Goal: Task Accomplishment & Management: Manage account settings

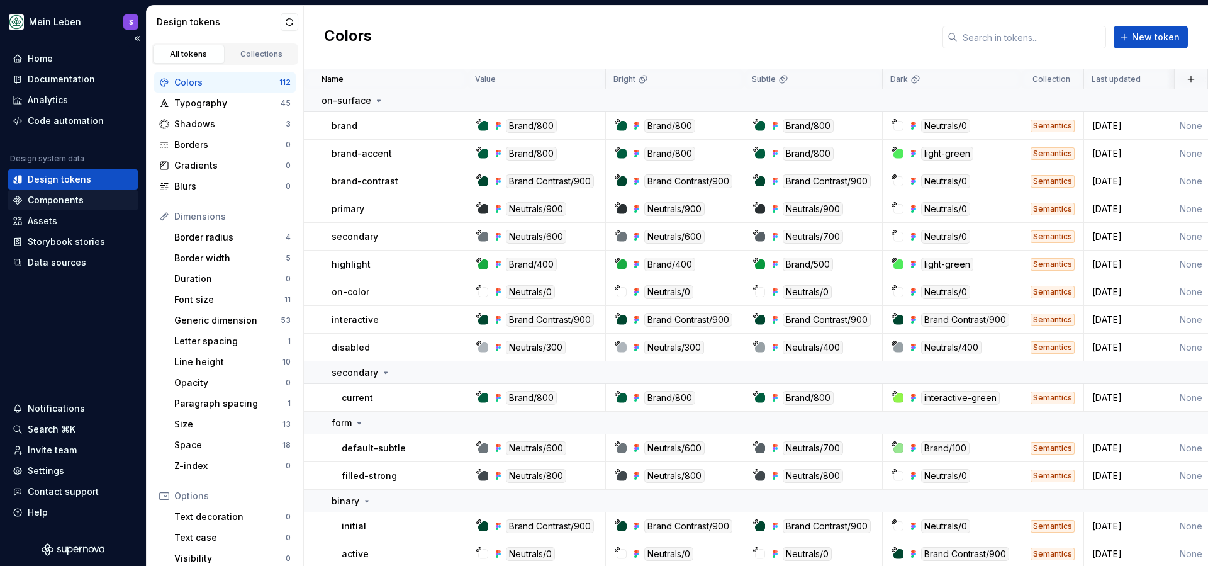
click at [81, 201] on div "Components" at bounding box center [56, 200] width 56 height 13
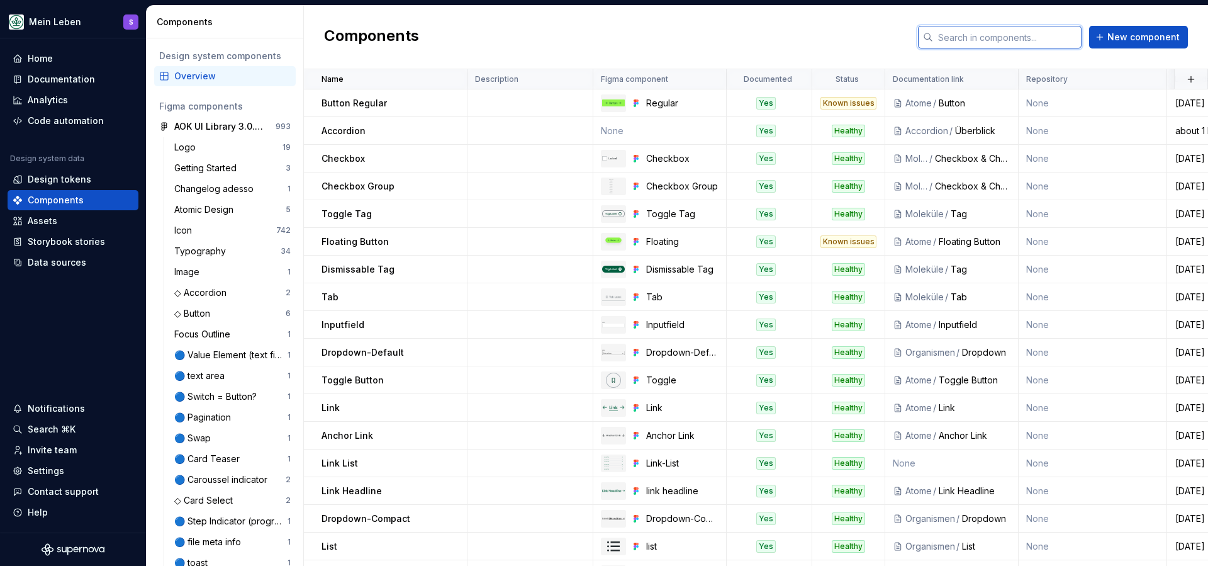
click at [1012, 39] on input "text" at bounding box center [1007, 37] width 148 height 23
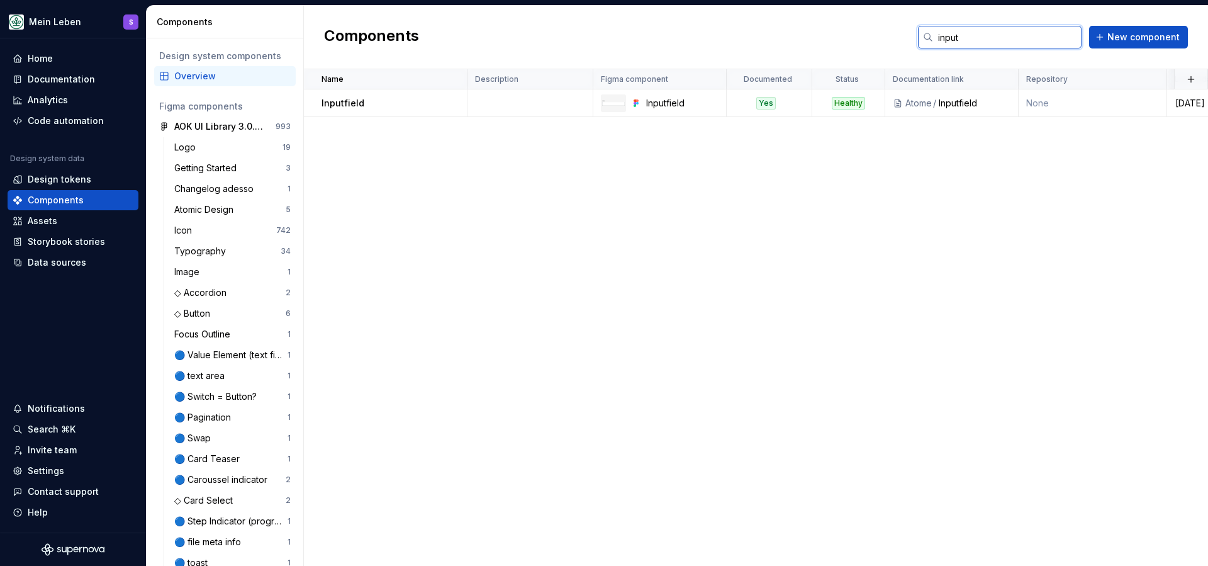
type input "input"
drag, startPoint x: 1010, startPoint y: 38, endPoint x: 57, endPoint y: 80, distance: 954.7
click at [57, 80] on div "Documentation" at bounding box center [61, 79] width 67 height 13
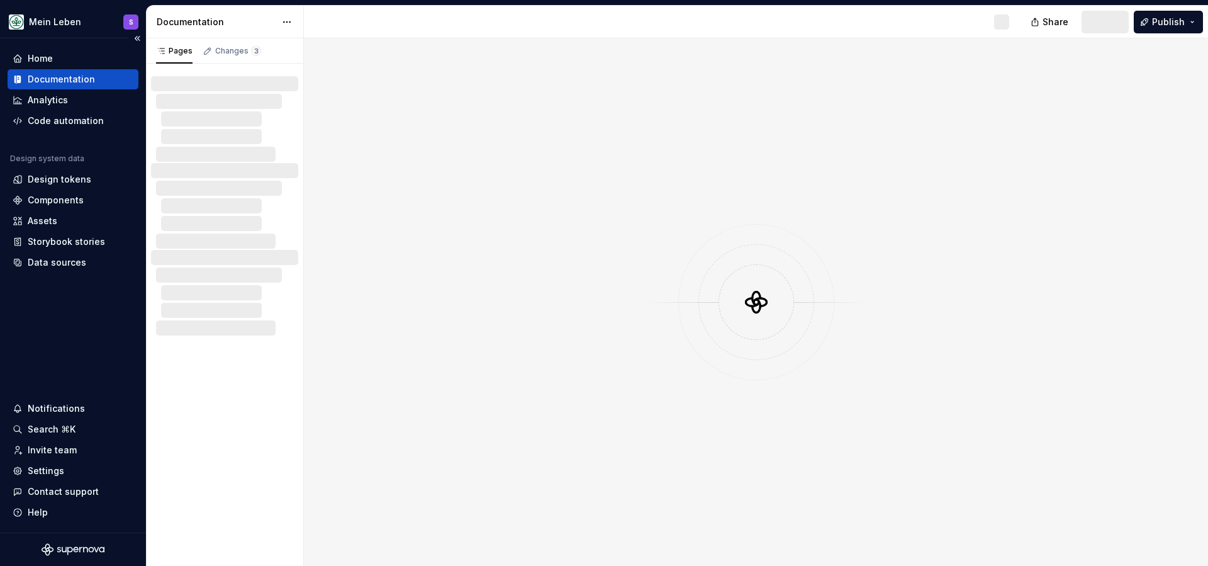
click at [45, 79] on div "Documentation" at bounding box center [61, 79] width 67 height 13
click at [34, 59] on div "Home" at bounding box center [40, 58] width 25 height 13
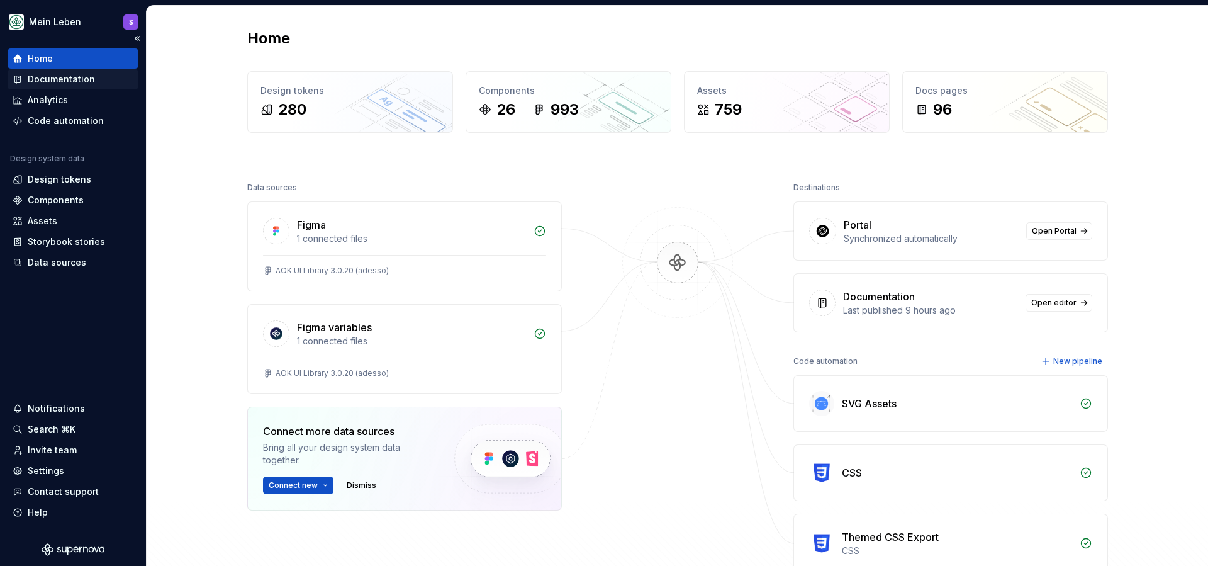
click at [36, 76] on div "Documentation" at bounding box center [61, 79] width 67 height 13
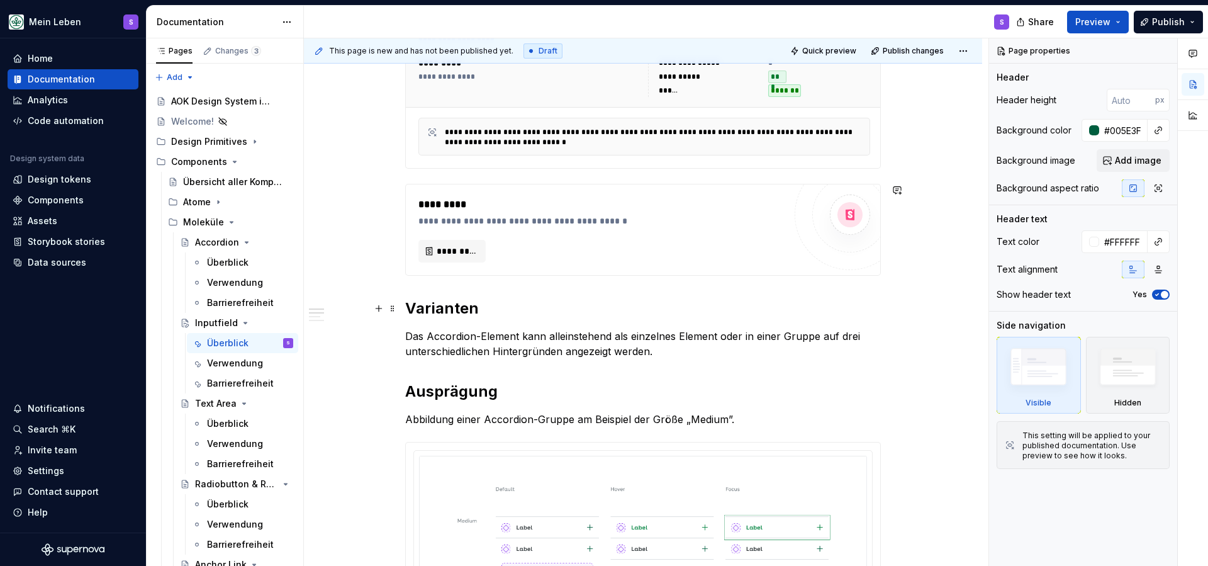
scroll to position [335, 0]
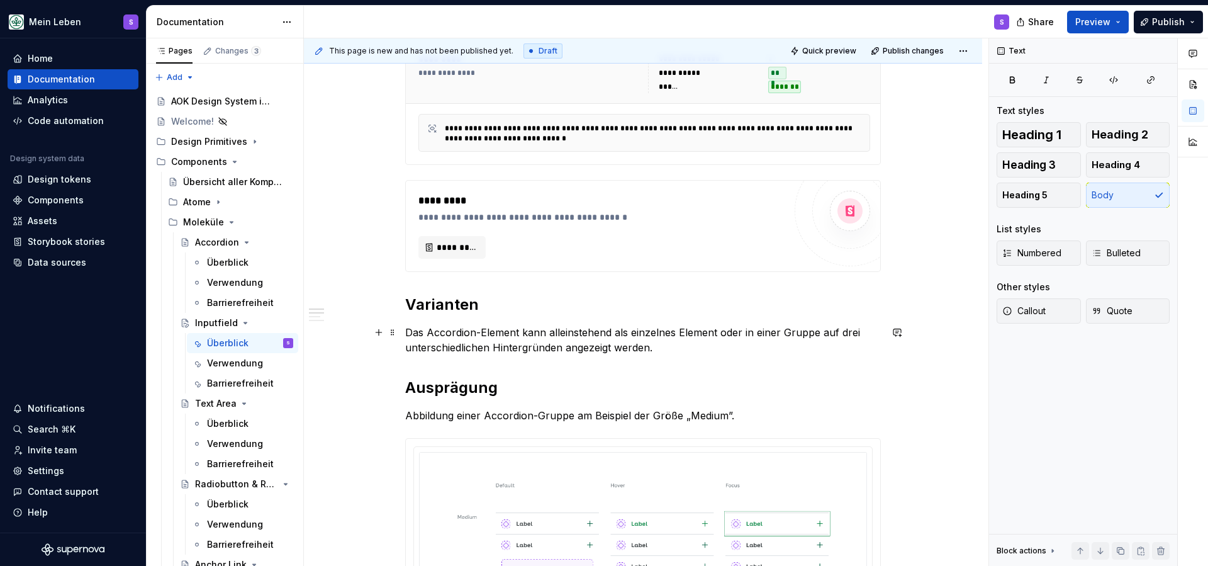
click at [529, 340] on p "Das Accordion-Element kann alleinstehend als einzelnes Element oder in einer Gr…" at bounding box center [643, 340] width 476 height 30
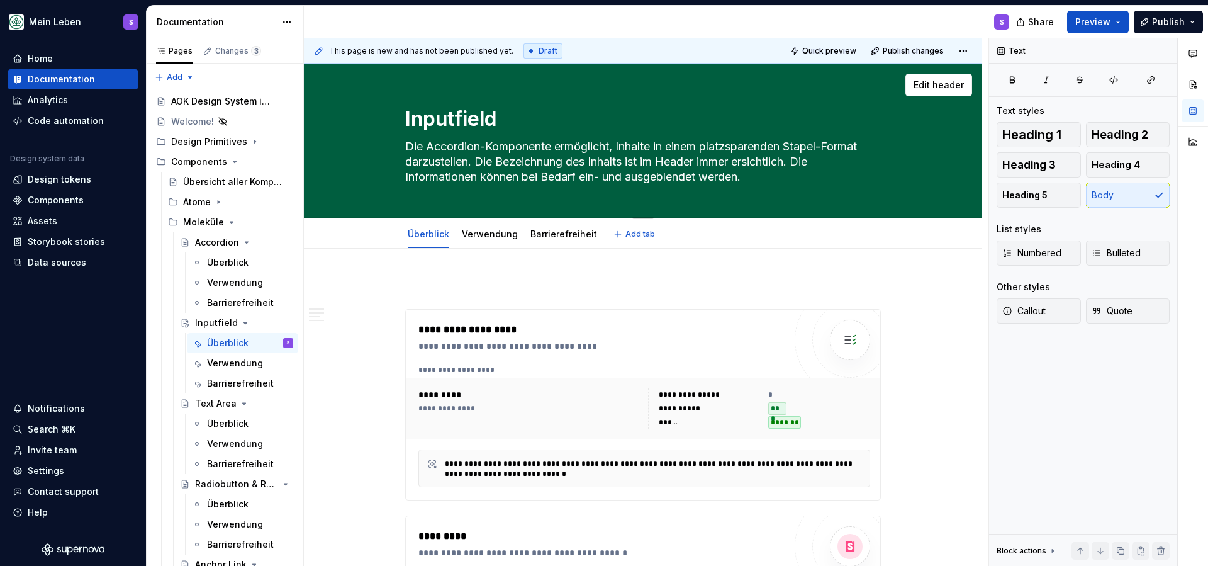
scroll to position [0, 0]
click at [454, 150] on textarea "Die Accordion-Komponente ermöglicht, Inhalte in einem platzsparenden Stapel-For…" at bounding box center [641, 162] width 476 height 50
drag, startPoint x: 702, startPoint y: 172, endPoint x: 403, endPoint y: 143, distance: 300.2
click at [403, 143] on div "Inputfield Die Accordion-Komponente ermöglicht, Inhalte in einem platzsparenden…" at bounding box center [643, 141] width 578 height 154
paste textarea "Ein Inputfield ermöglicht die Eingabe von kurzen, frei formulierten Textdaten o…"
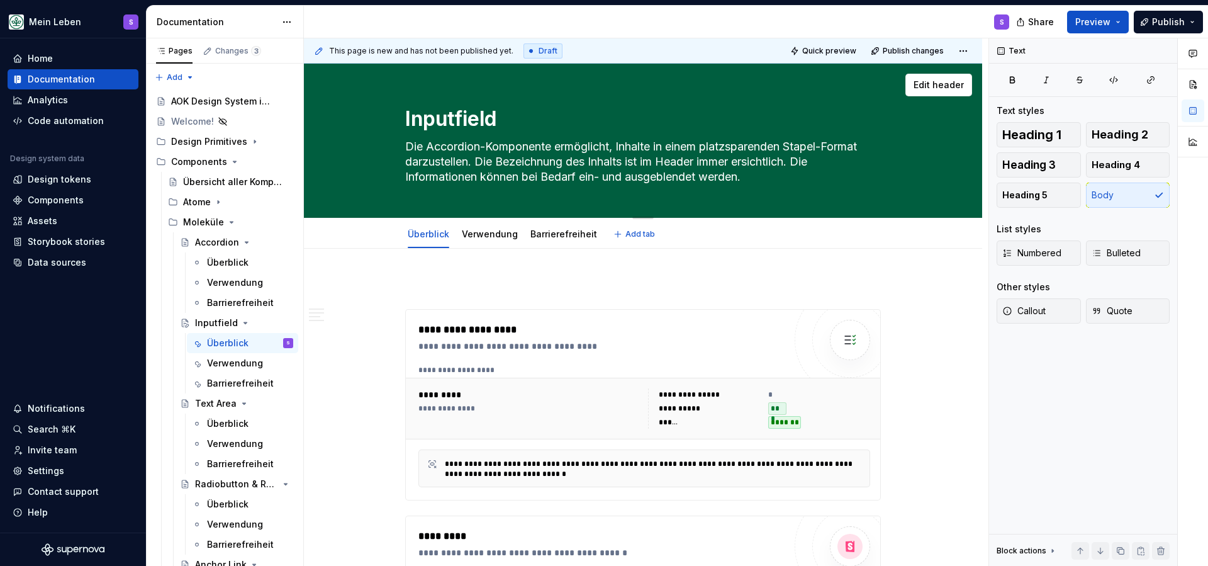
type textarea "*"
type textarea "Ein Inputfield ermöglicht die Eingabe von kurzen, frei formulierten Textdaten o…"
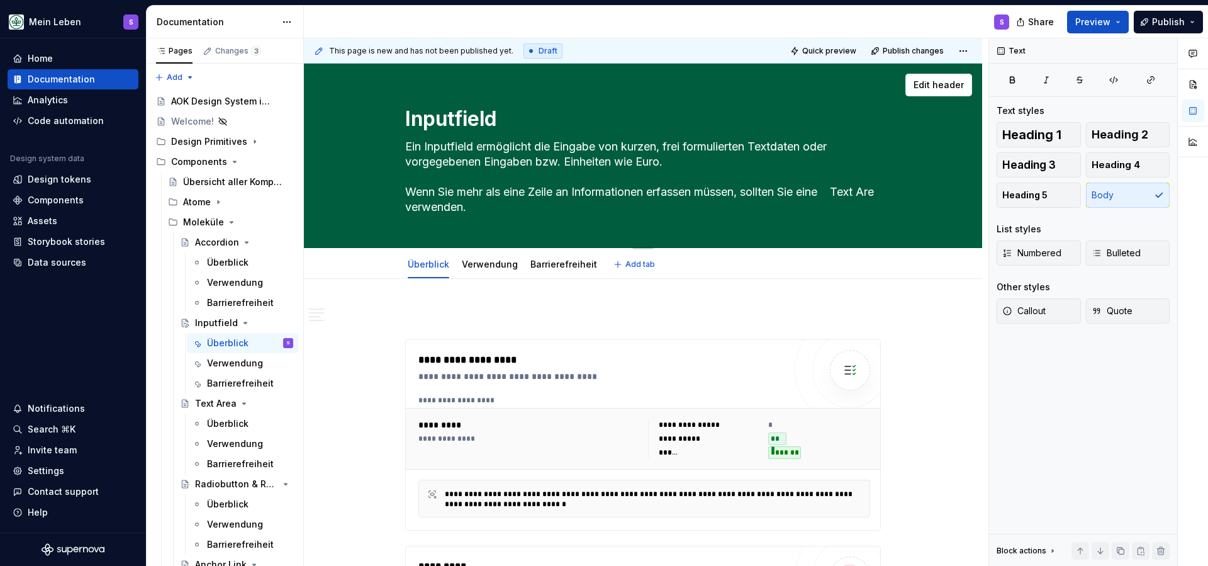
click at [852, 191] on textarea "Ein Inputfield ermöglicht die Eingabe von kurzen, frei formulierten Textdaten o…" at bounding box center [641, 177] width 476 height 81
type textarea "*"
type textarea "Ein Inputfield ermöglicht die Eingabe von kurzen, frei formulierten Textdaten o…"
type textarea "*"
type textarea "Ein Inputfield ermöglicht die Eingabe von kurzen, frei formulierten Textdaten o…"
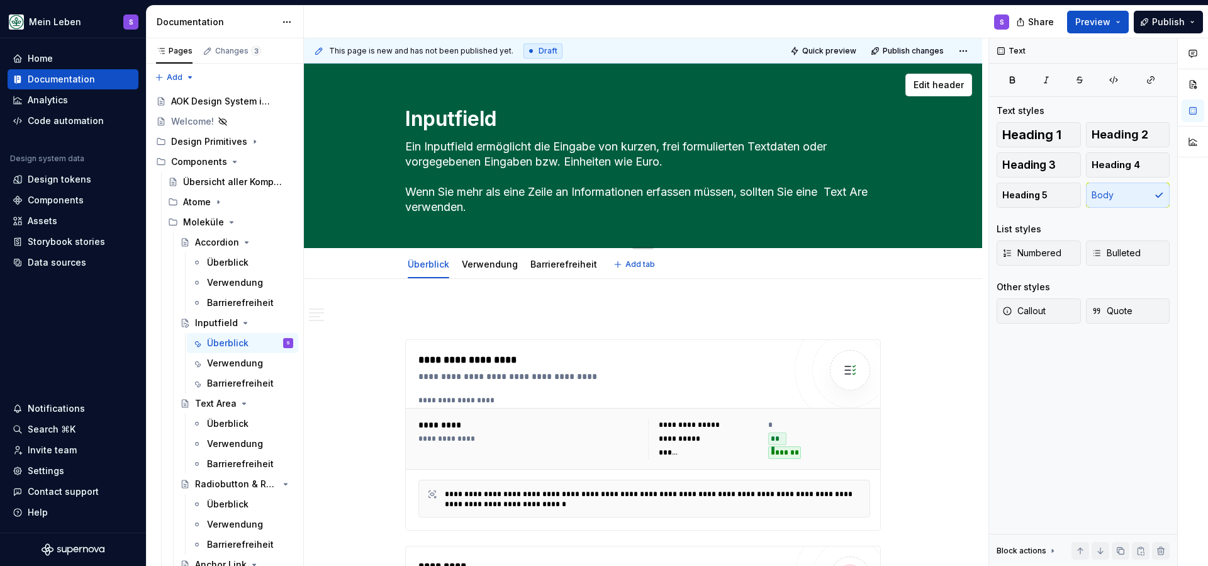
type textarea "*"
type textarea "Ein Inputfield ermöglicht die Eingabe von kurzen, frei formulierten Textdaten o…"
type textarea "*"
type textarea "Ein Inputfield ermöglicht die Eingabe von kurzen, frei formulierten Textdaten o…"
type textarea "*"
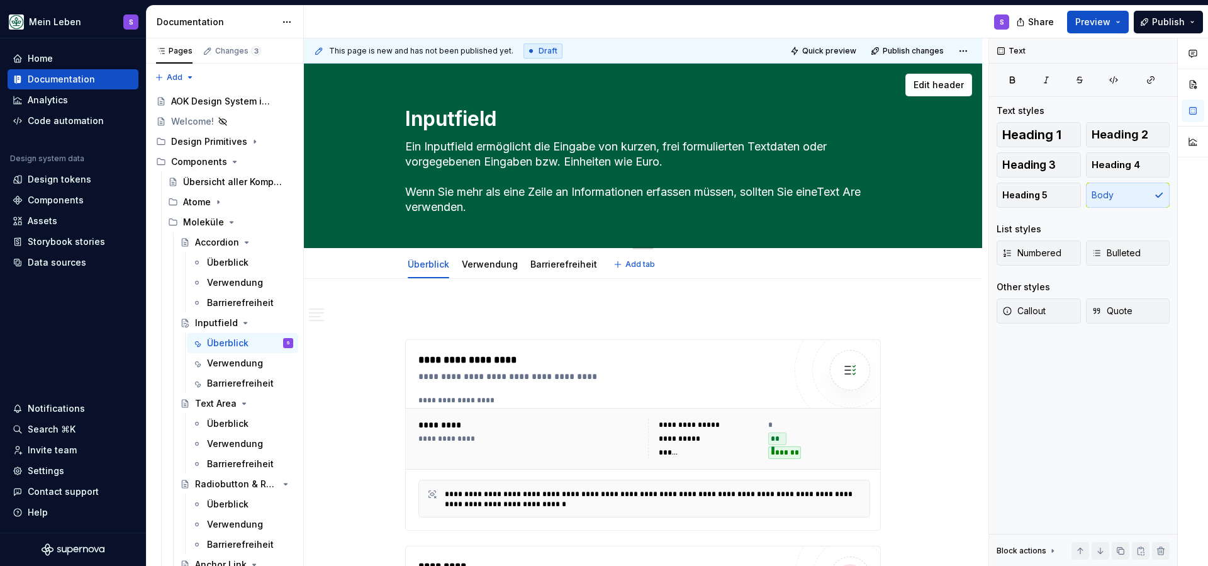
type textarea "Ein Inputfield ermöglicht die Eingabe von kurzen, frei formulierten Textdaten o…"
click at [869, 192] on textarea "Ein Inputfield ermöglicht die Eingabe von kurzen, frei formulierten Textdaten o…" at bounding box center [641, 177] width 476 height 81
click at [428, 208] on textarea "Ein Inputfield ermöglicht die Eingabe von kurzen, frei formulierten Textdaten o…" at bounding box center [641, 177] width 476 height 81
type textarea "*"
type textarea "Ein Inputfield ermöglicht die Eingabe von kurzen, frei formulierten Textdaten o…"
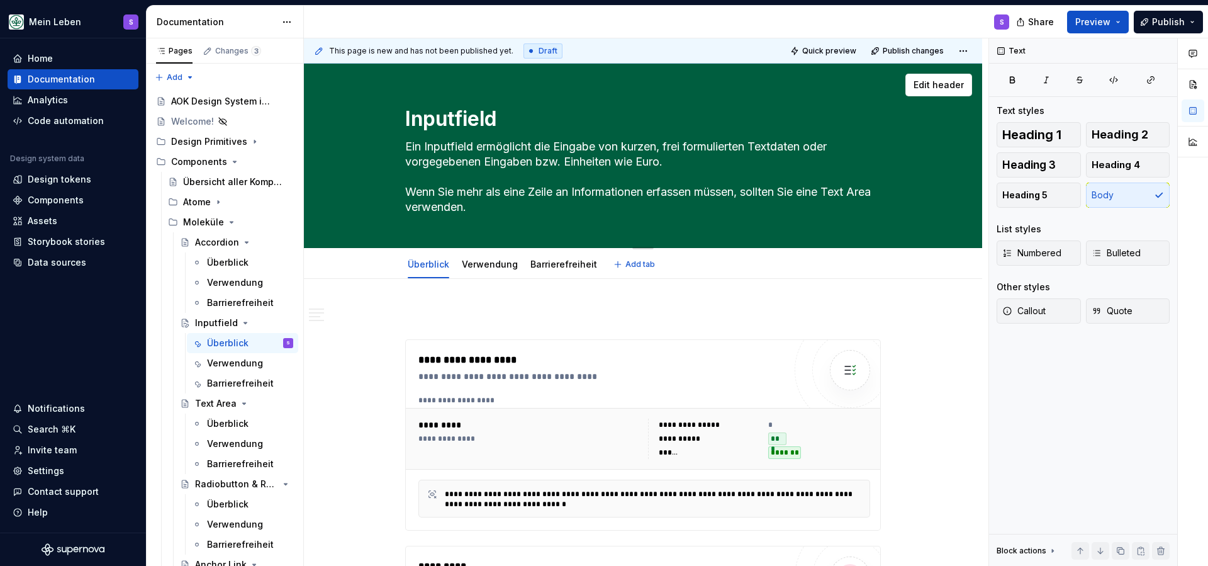
click at [840, 194] on textarea "Ein Inputfield ermöglicht die Eingabe von kurzen, frei formulierten Textdaten o…" at bounding box center [641, 177] width 476 height 81
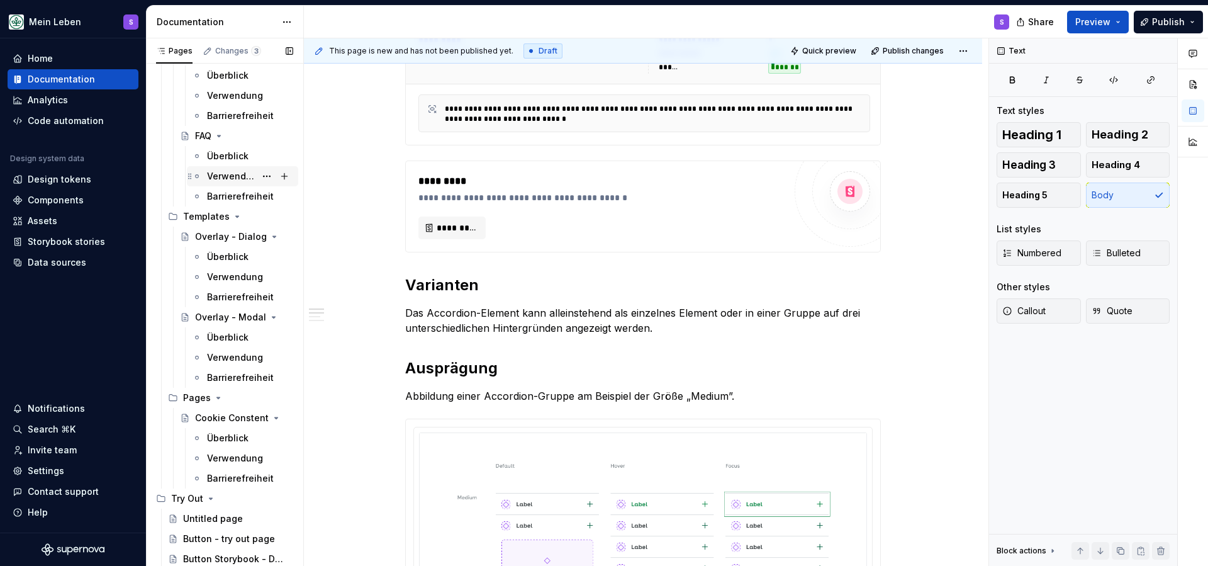
scroll to position [1153, 0]
type textarea "*"
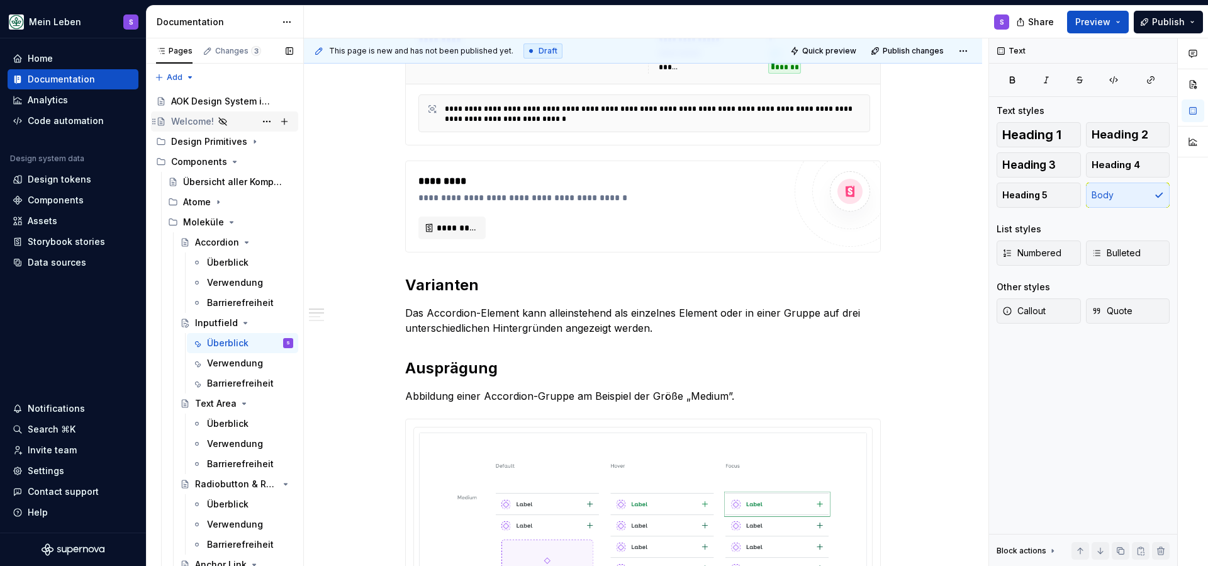
scroll to position [0, 0]
type textarea "Ein Inputfield ermöglicht die Eingabe von kurzen, frei formulierten Textdaten o…"
click at [64, 203] on div "Components" at bounding box center [56, 200] width 56 height 13
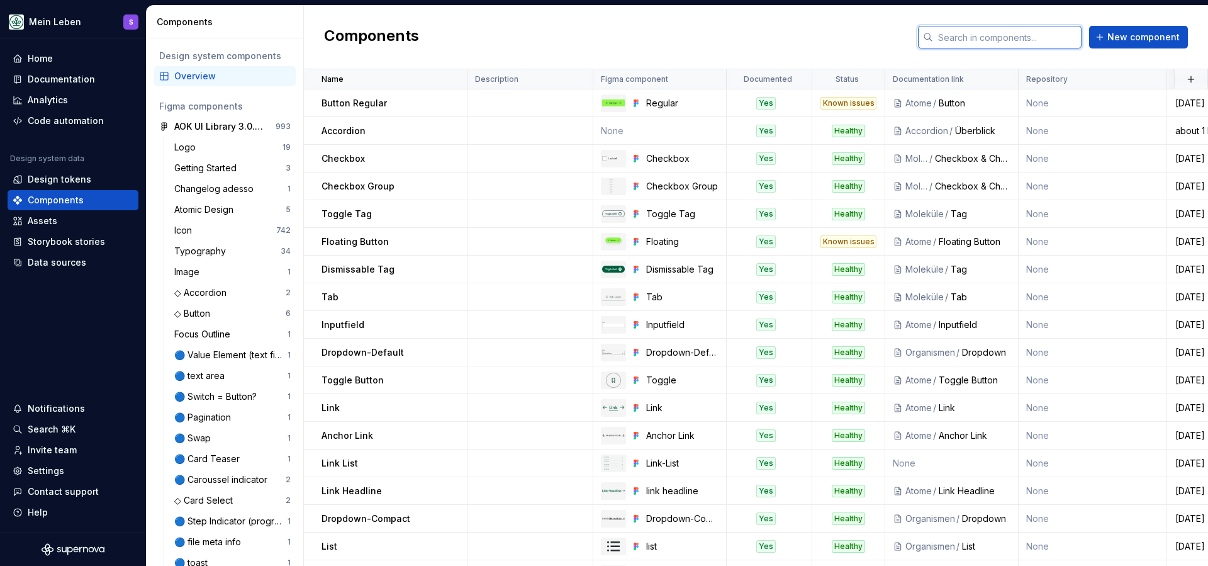
click at [975, 39] on input "text" at bounding box center [1007, 37] width 148 height 23
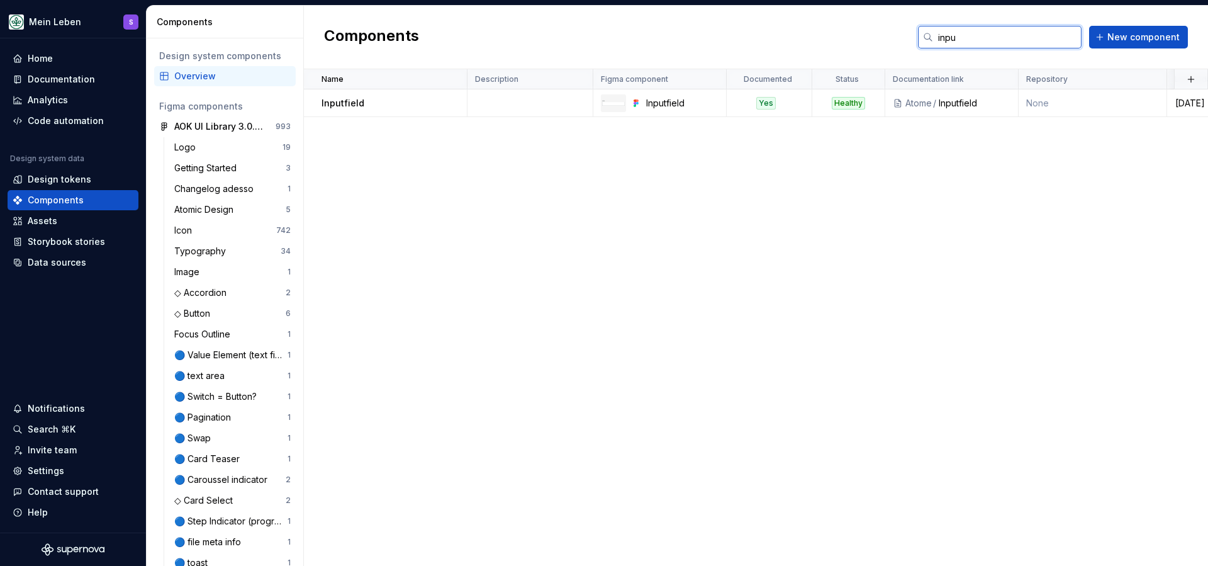
type input "input"
drag, startPoint x: 948, startPoint y: 62, endPoint x: 930, endPoint y: 105, distance: 47.1
click at [930, 105] on div "Atome" at bounding box center [918, 103] width 26 height 13
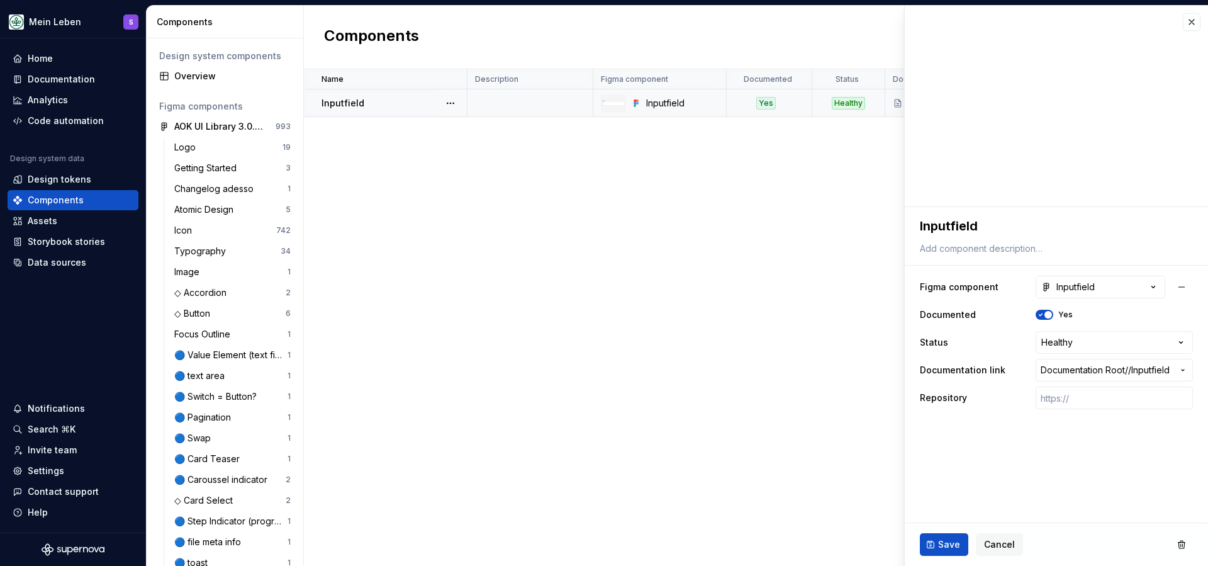
click at [896, 103] on icon at bounding box center [898, 103] width 10 height 10
click at [1197, 25] on button "button" at bounding box center [1192, 22] width 18 height 18
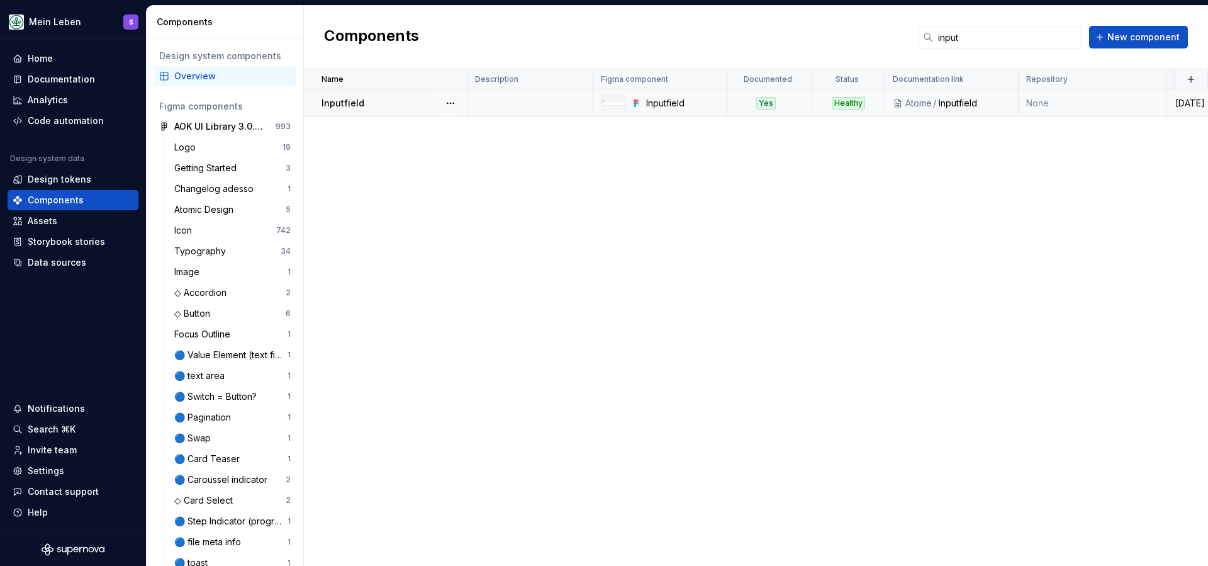
click at [958, 105] on div "Inputfield" at bounding box center [975, 103] width 72 height 13
click at [932, 103] on div "/" at bounding box center [935, 103] width 7 height 13
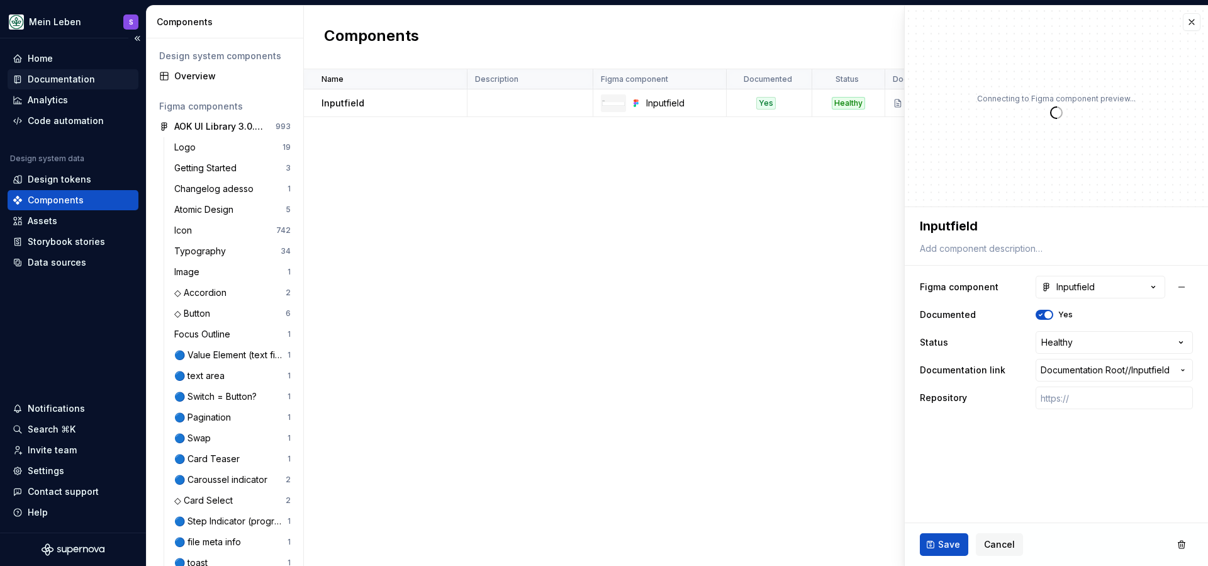
click at [71, 77] on div "Documentation" at bounding box center [61, 79] width 67 height 13
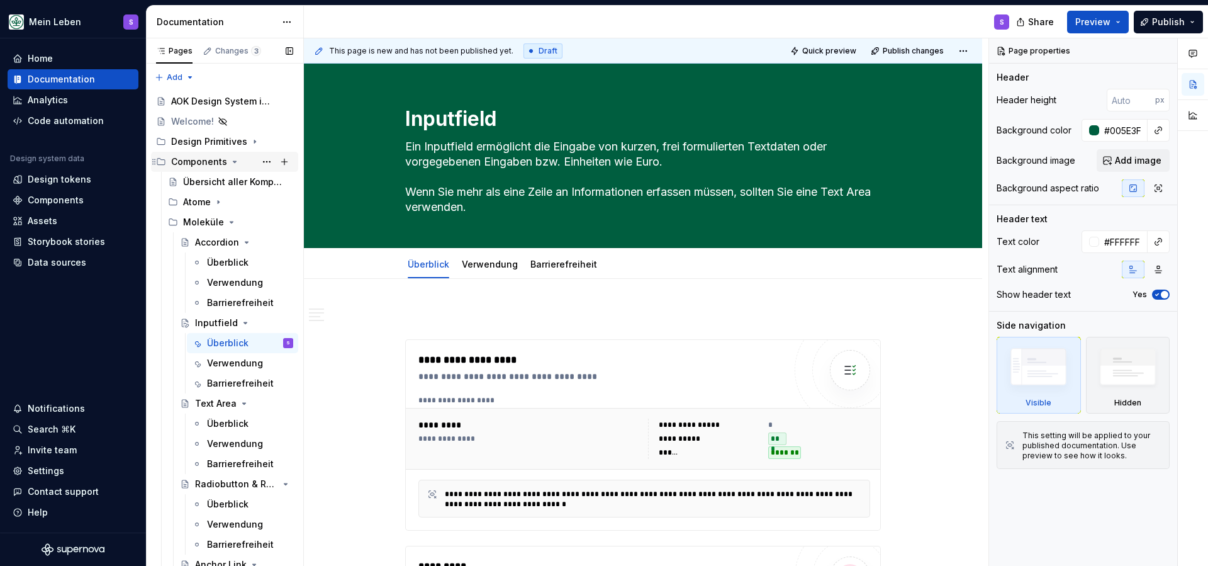
click at [233, 158] on icon "Page tree" at bounding box center [235, 162] width 10 height 10
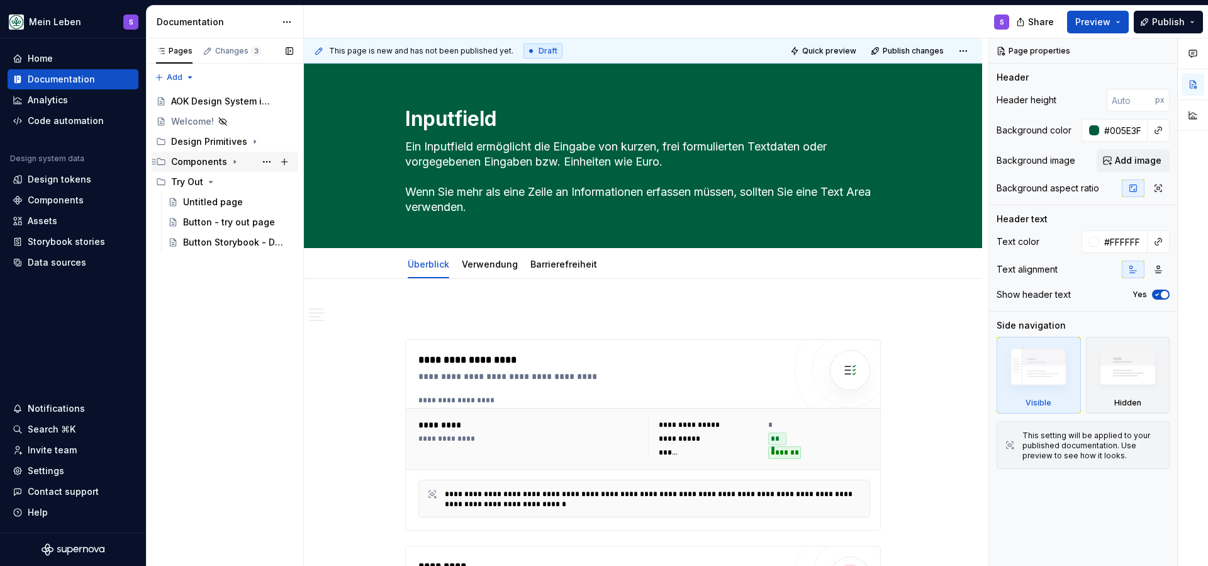
click at [226, 162] on div "Components" at bounding box center [232, 162] width 122 height 18
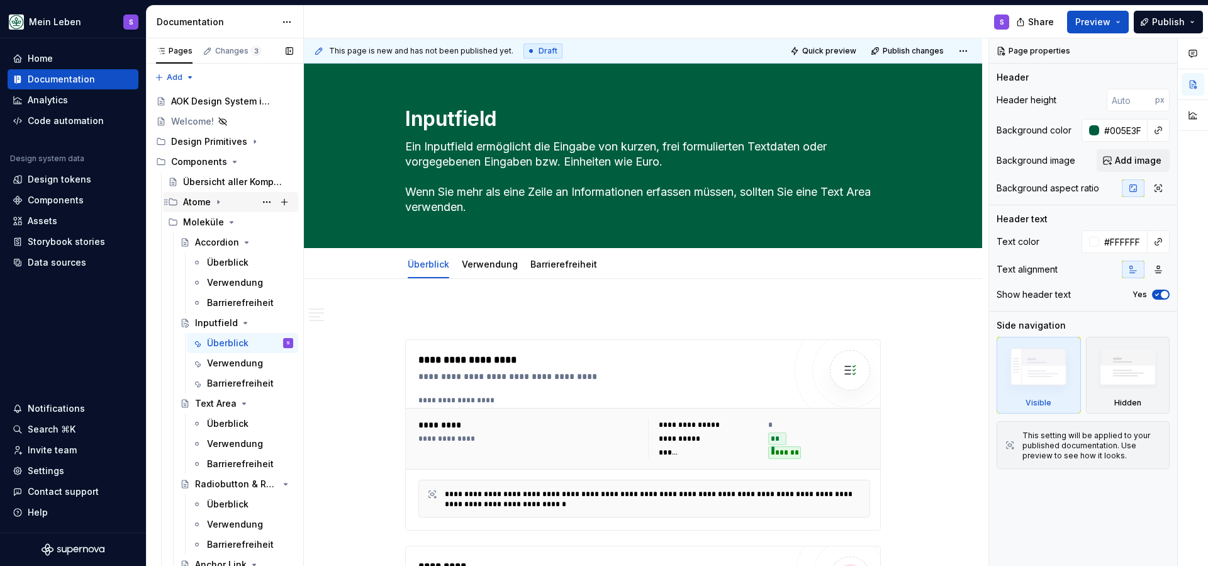
click at [214, 203] on icon "Page tree" at bounding box center [218, 202] width 10 height 10
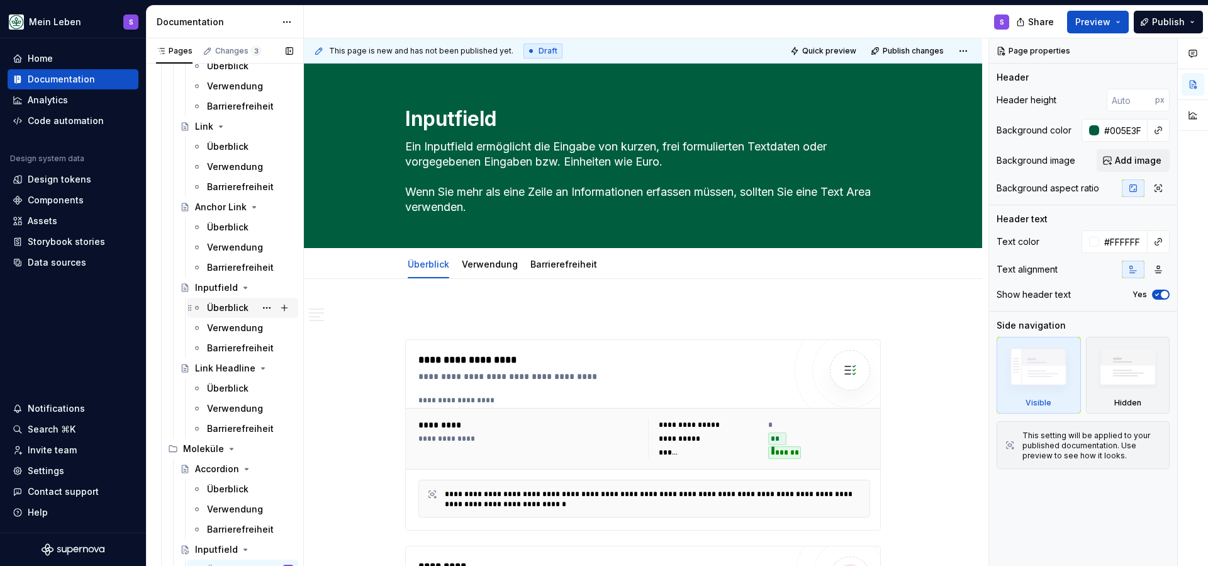
scroll to position [339, 0]
click at [234, 312] on div "Überblick" at bounding box center [250, 306] width 86 height 18
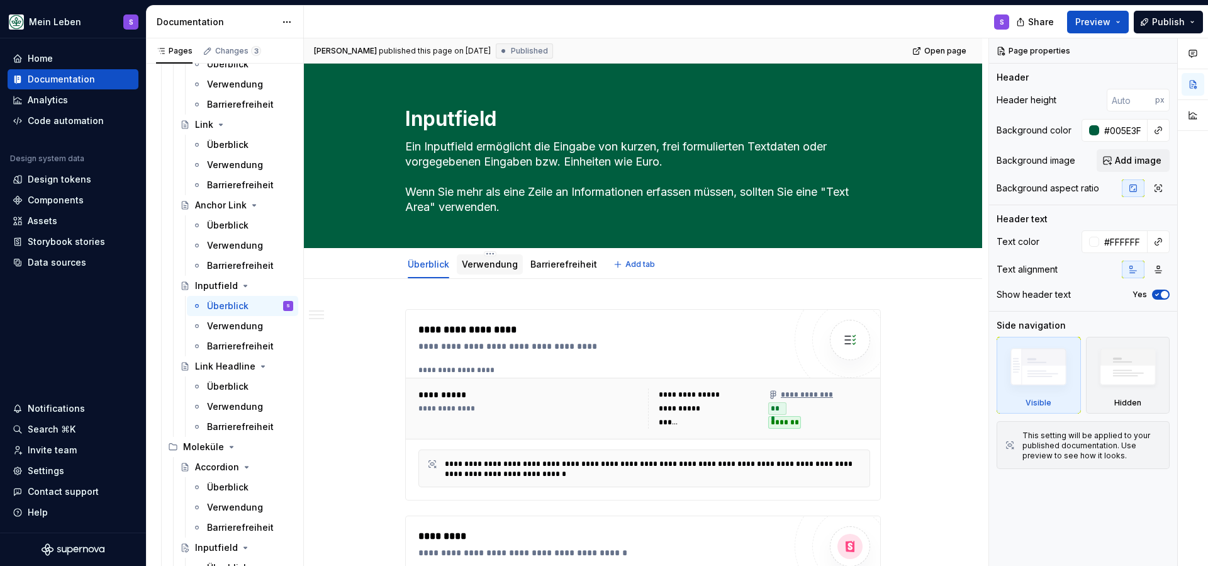
click at [512, 271] on div "Verwendung" at bounding box center [490, 264] width 56 height 15
click at [493, 266] on link "Verwendung" at bounding box center [490, 264] width 56 height 11
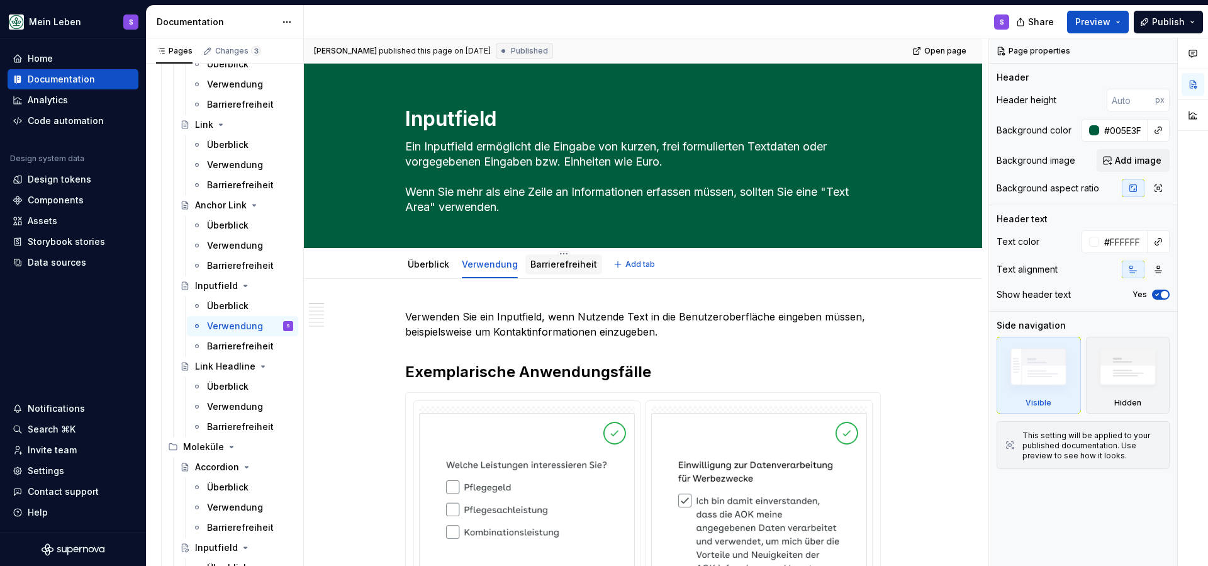
click at [551, 267] on link "Barrierefreiheit" at bounding box center [563, 264] width 67 height 11
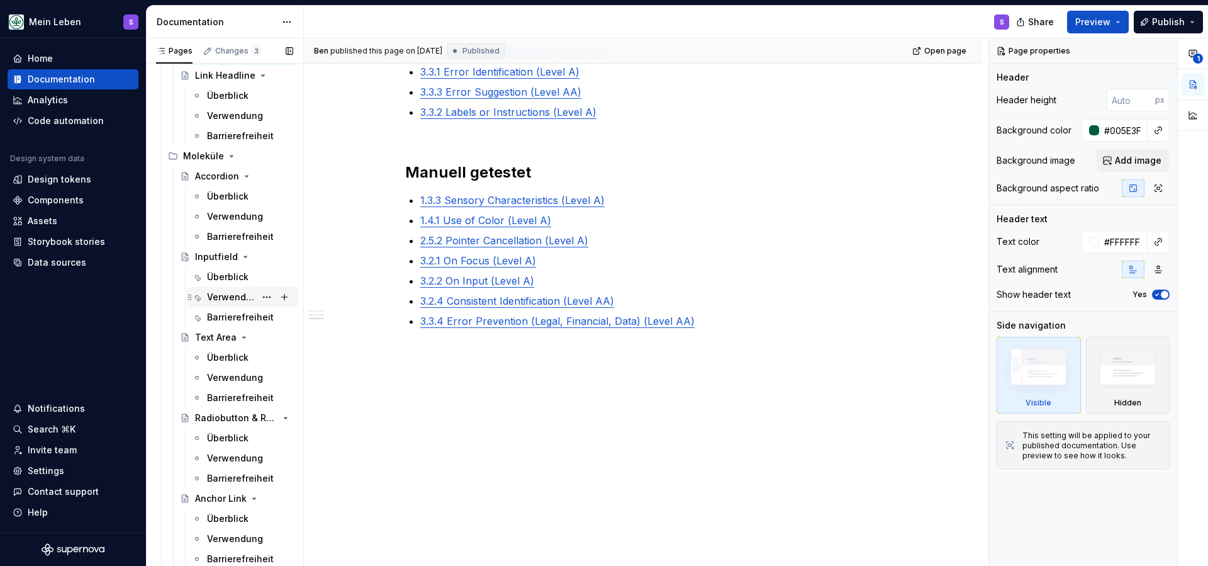
scroll to position [634, 0]
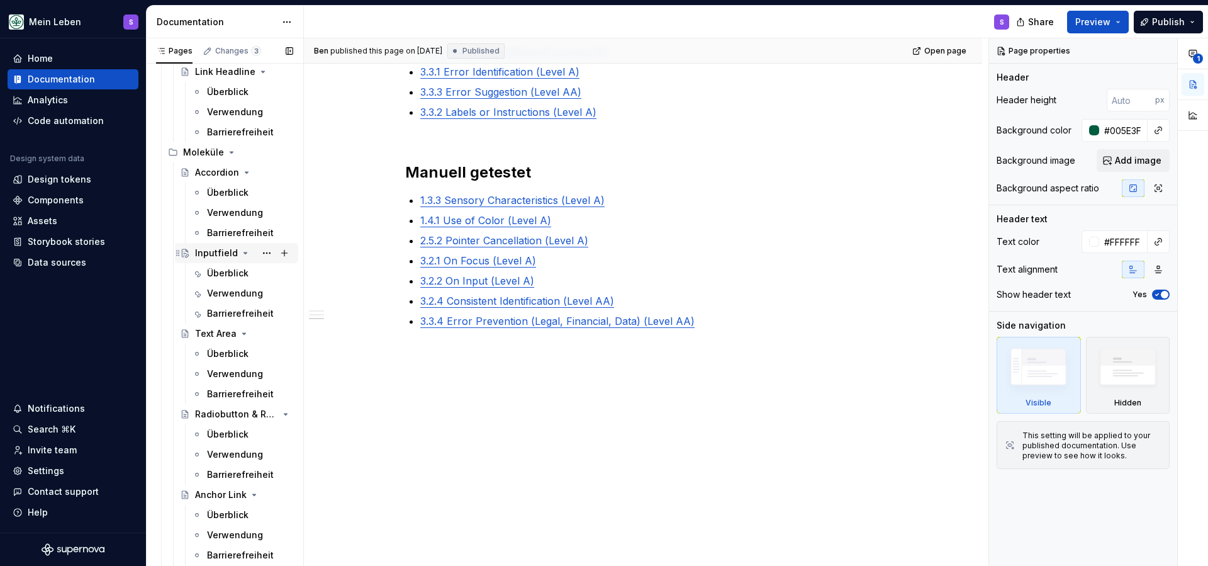
click at [219, 252] on div "Inputfield" at bounding box center [216, 253] width 43 height 13
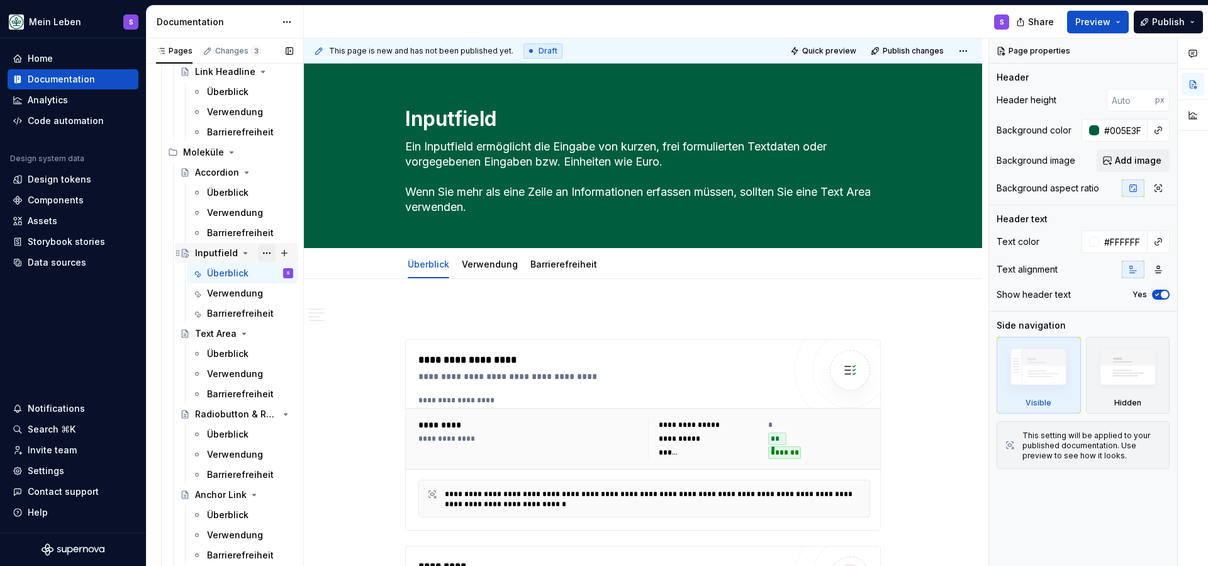
click at [264, 254] on button "Page tree" at bounding box center [267, 253] width 18 height 18
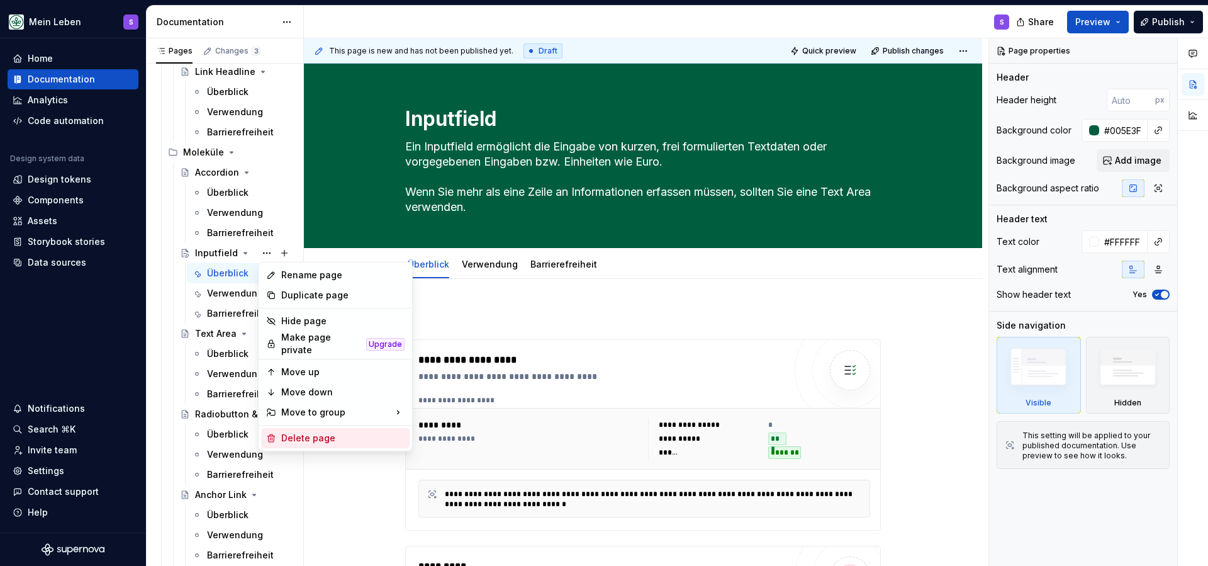
click at [301, 432] on div "Delete page" at bounding box center [342, 438] width 123 height 13
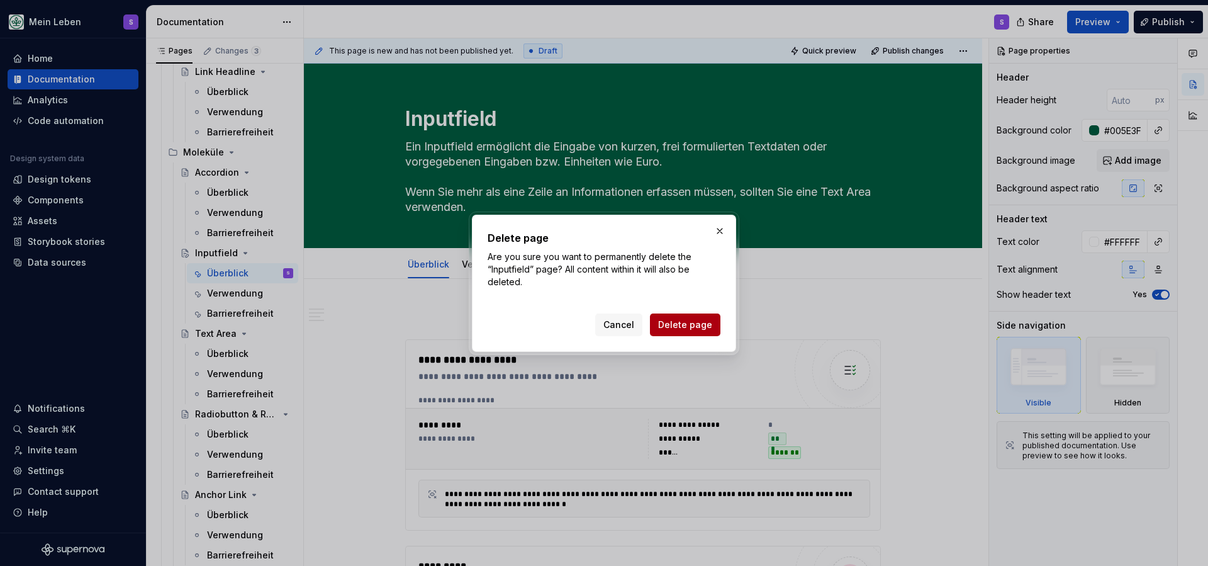
click at [685, 325] on span "Delete page" at bounding box center [685, 324] width 54 height 13
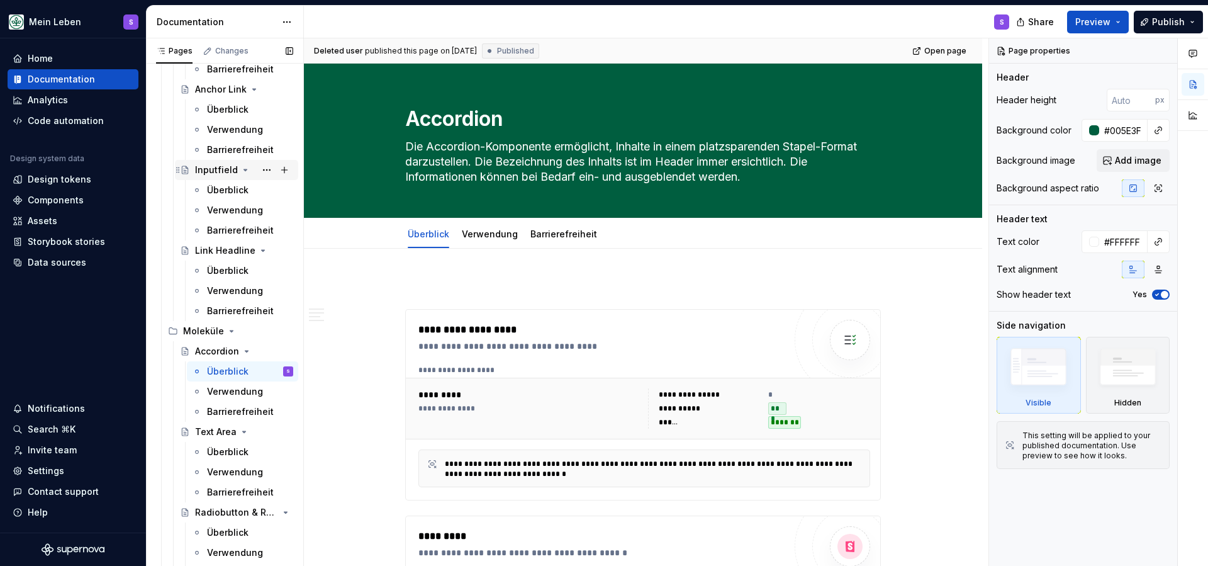
scroll to position [453, 0]
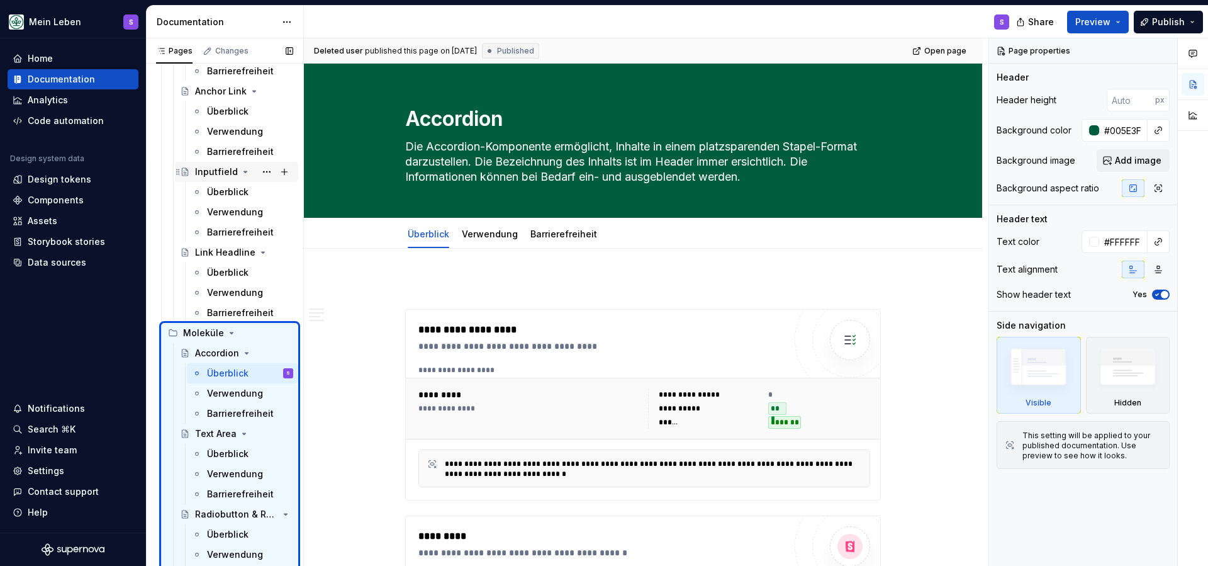
drag, startPoint x: 204, startPoint y: 171, endPoint x: 203, endPoint y: 181, distance: 10.1
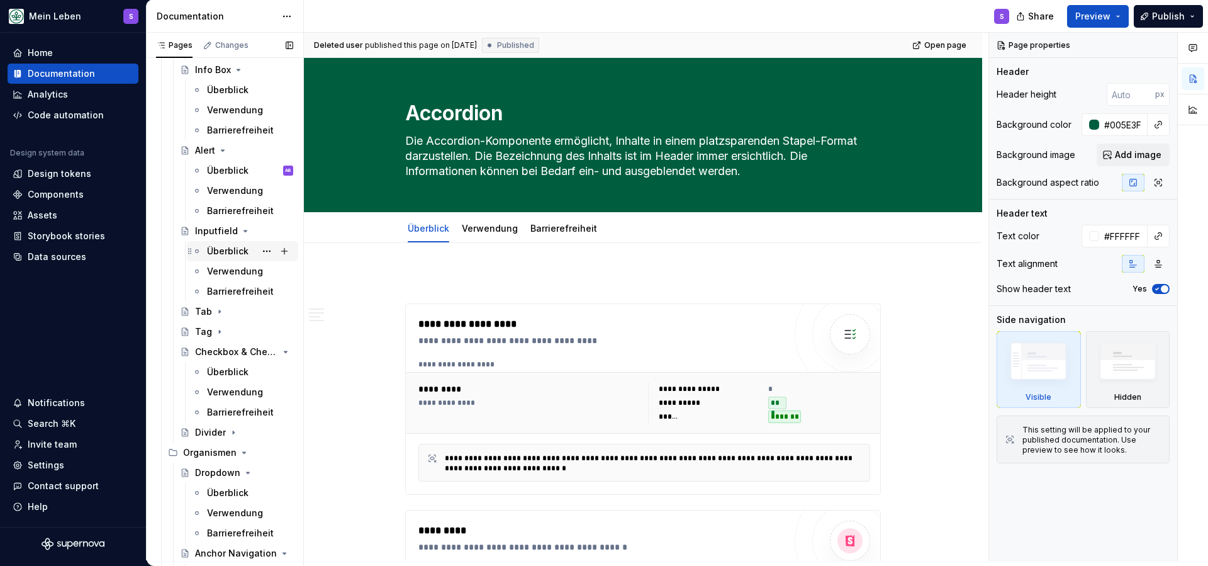
scroll to position [973, 0]
click at [223, 247] on div "Überblick" at bounding box center [228, 250] width 42 height 13
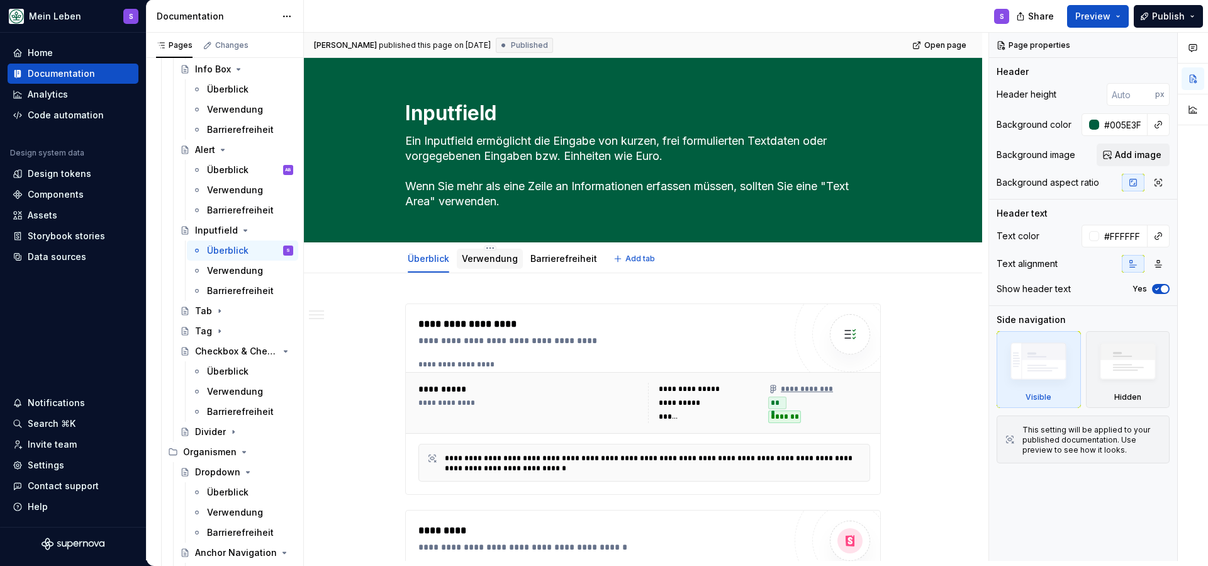
click at [494, 260] on link "Verwendung" at bounding box center [490, 258] width 56 height 11
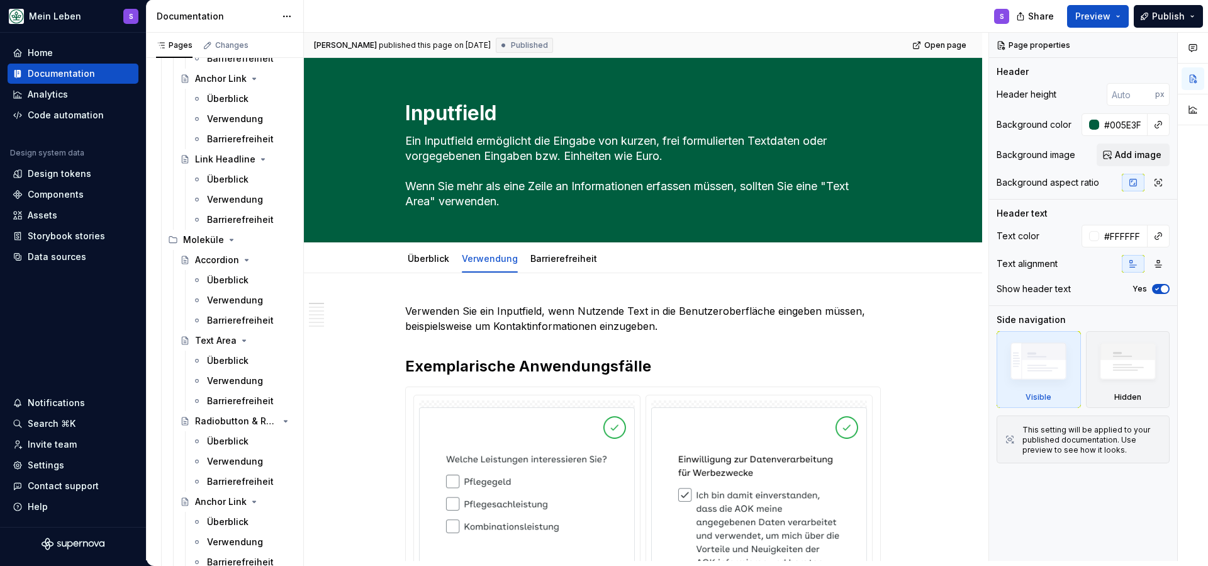
scroll to position [468, 0]
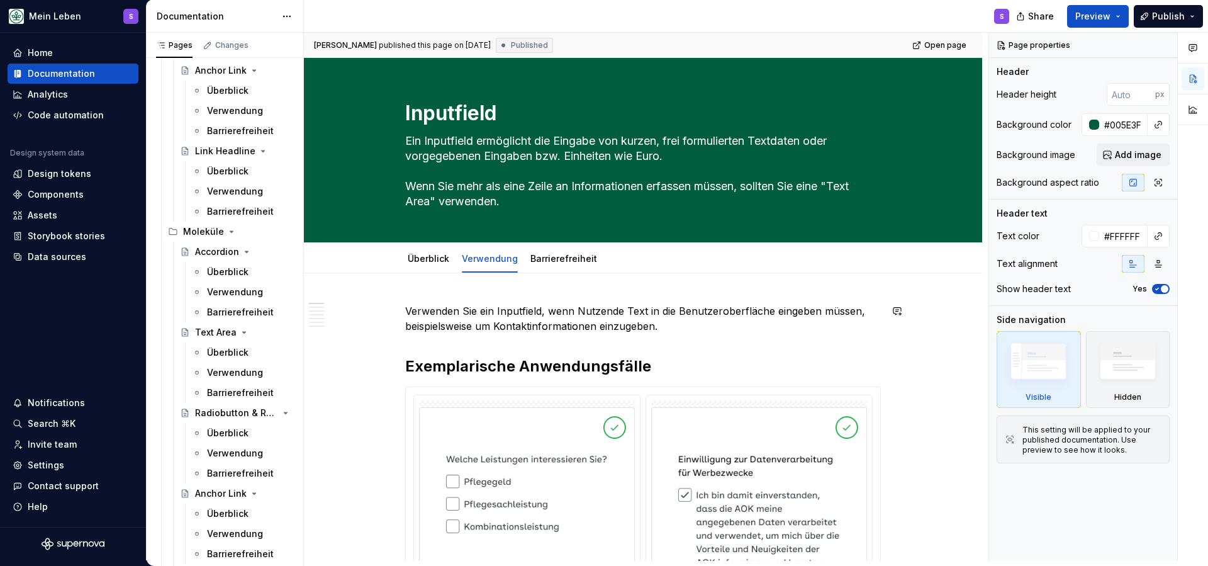
type textarea "*"
